Goal: Task Accomplishment & Management: Use online tool/utility

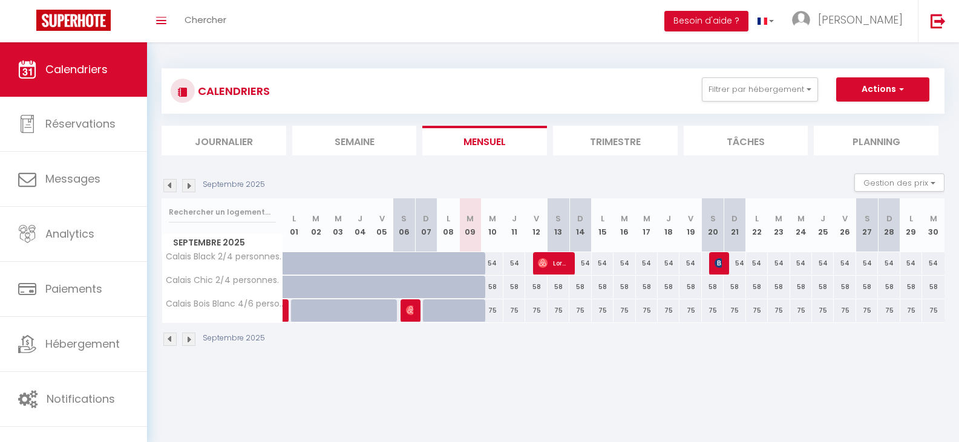
click at [666, 272] on div "54" at bounding box center [668, 263] width 22 height 22
type input "54"
type input "Jeu 18 Septembre 2025"
type input "Ven 19 Septembre 2025"
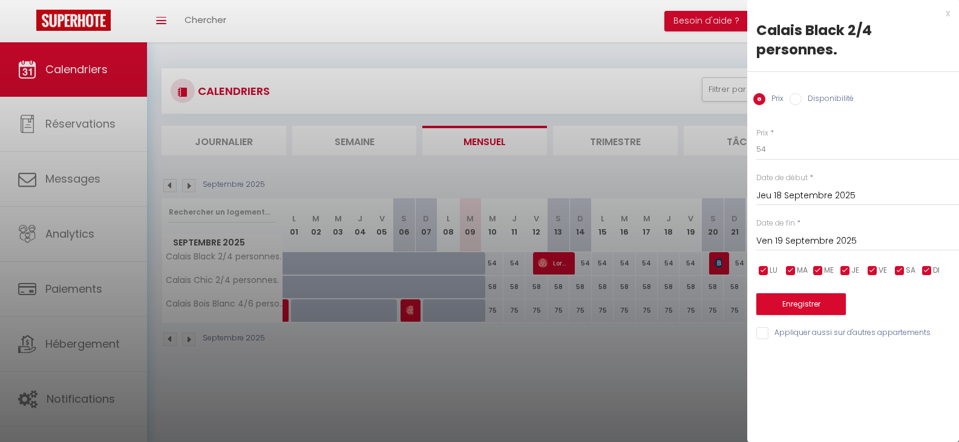
click at [649, 266] on div at bounding box center [479, 221] width 959 height 442
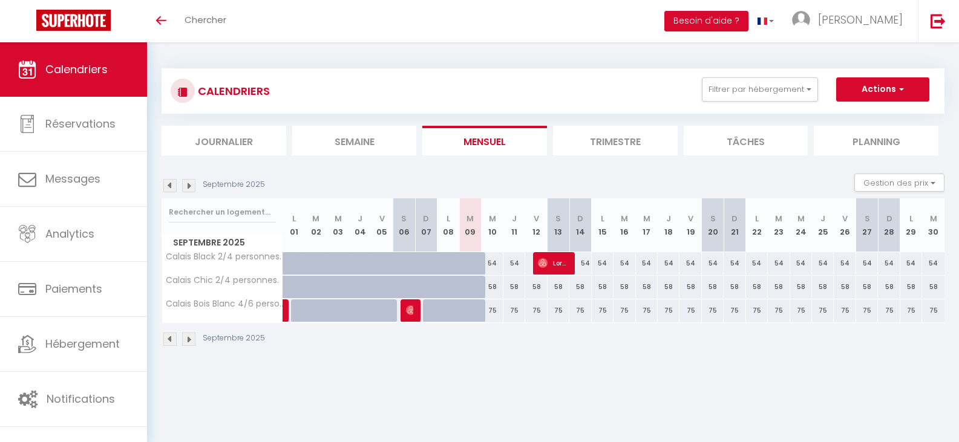
click at [186, 181] on img at bounding box center [188, 185] width 13 height 13
